Goal: Task Accomplishment & Management: Use online tool/utility

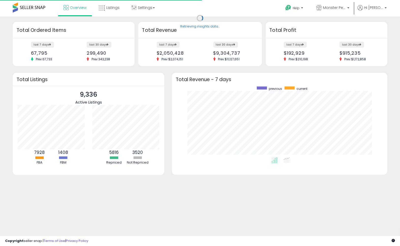
scroll to position [71, 205]
click at [114, 8] on span "Listings" at bounding box center [112, 7] width 13 height 5
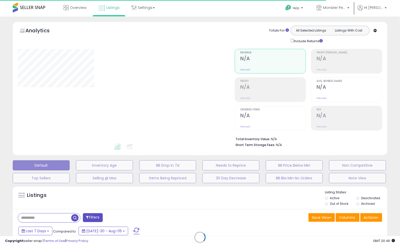
click at [374, 217] on div "Retrieving listings data.." at bounding box center [200, 241] width 382 height 116
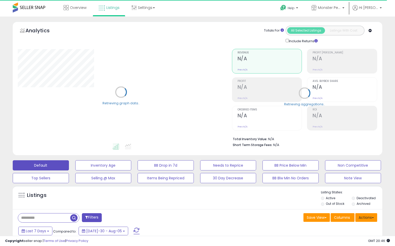
click at [372, 217] on button "Actions" at bounding box center [366, 217] width 22 height 9
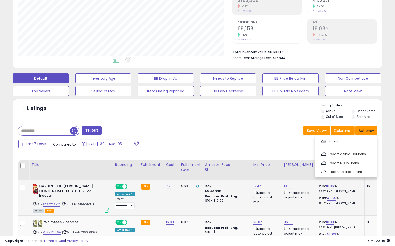
scroll to position [104, 214]
click at [344, 162] on link "Export All Columns" at bounding box center [346, 163] width 56 height 8
